Goal: Task Accomplishment & Management: Manage account settings

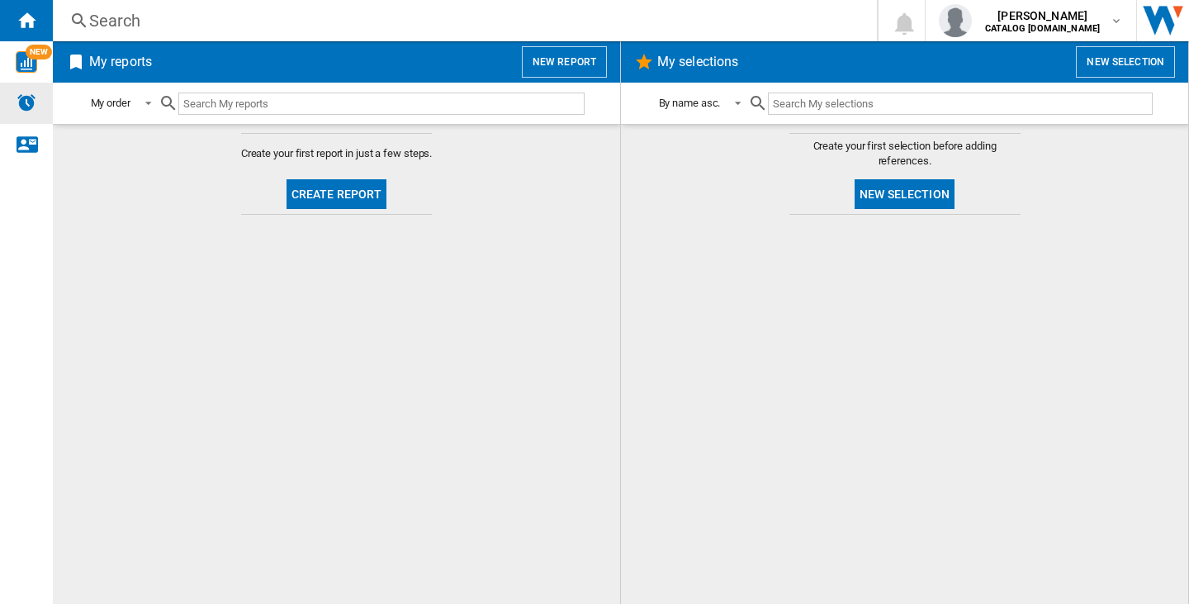
click at [26, 91] on div "Alerts" at bounding box center [26, 103] width 53 height 41
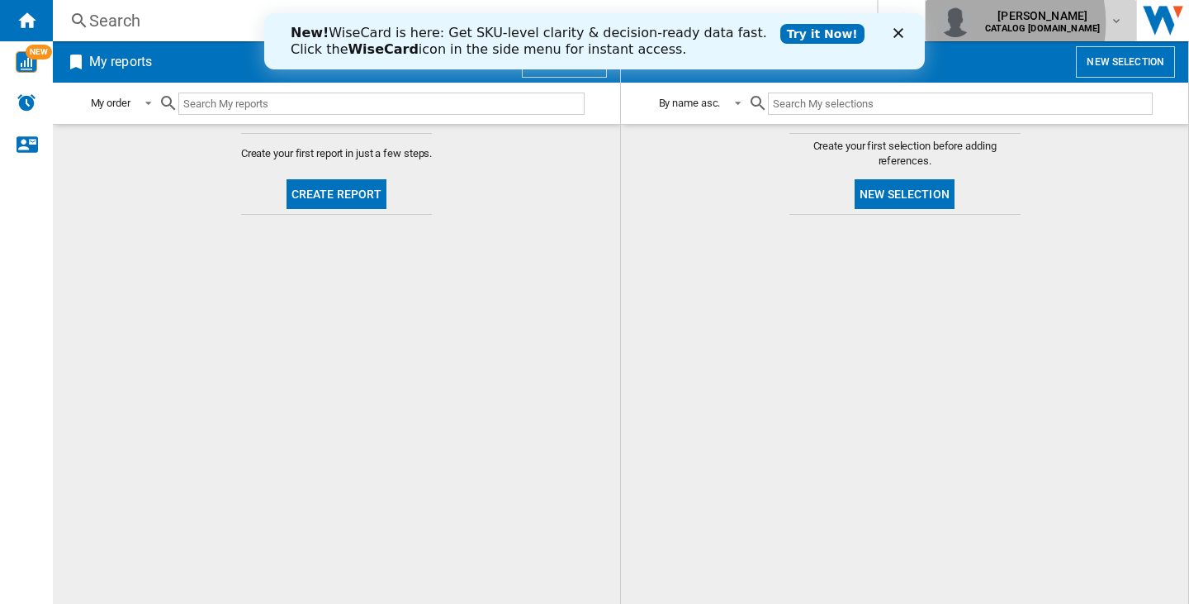
click at [1018, 22] on span "oriane limouzin" at bounding box center [1042, 15] width 115 height 17
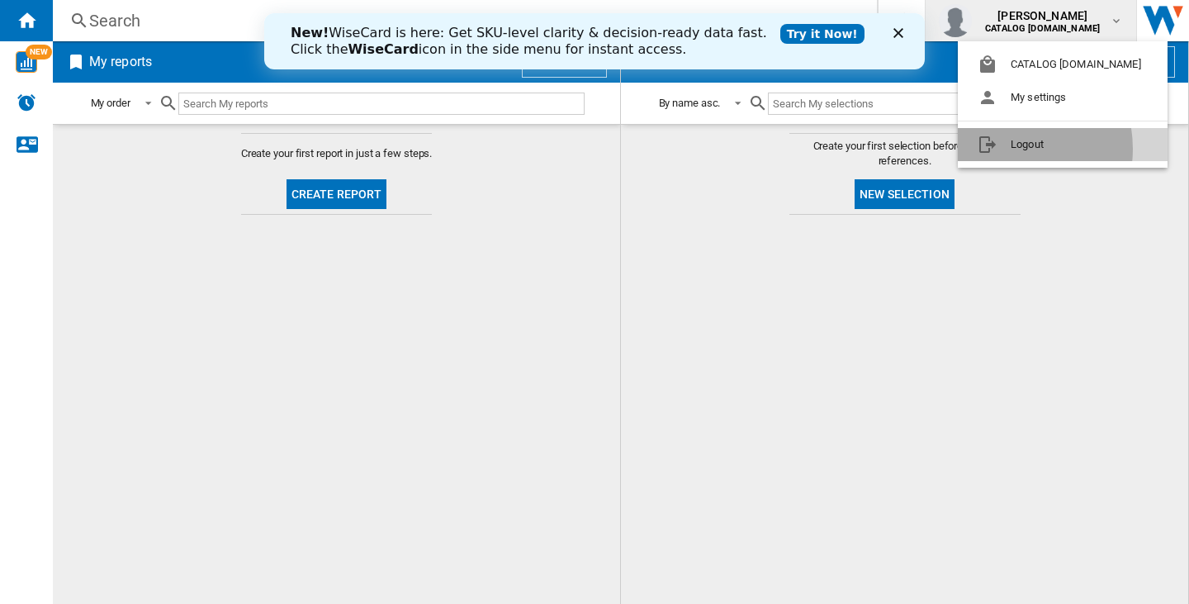
click at [1003, 149] on button "Logout" at bounding box center [1063, 144] width 210 height 33
